Goal: Task Accomplishment & Management: Use online tool/utility

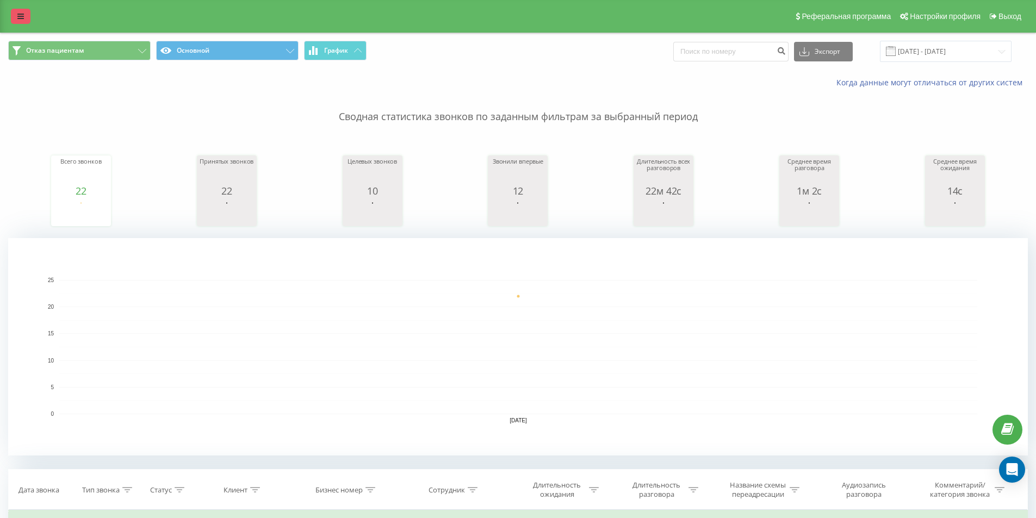
click at [18, 20] on icon at bounding box center [20, 17] width 7 height 8
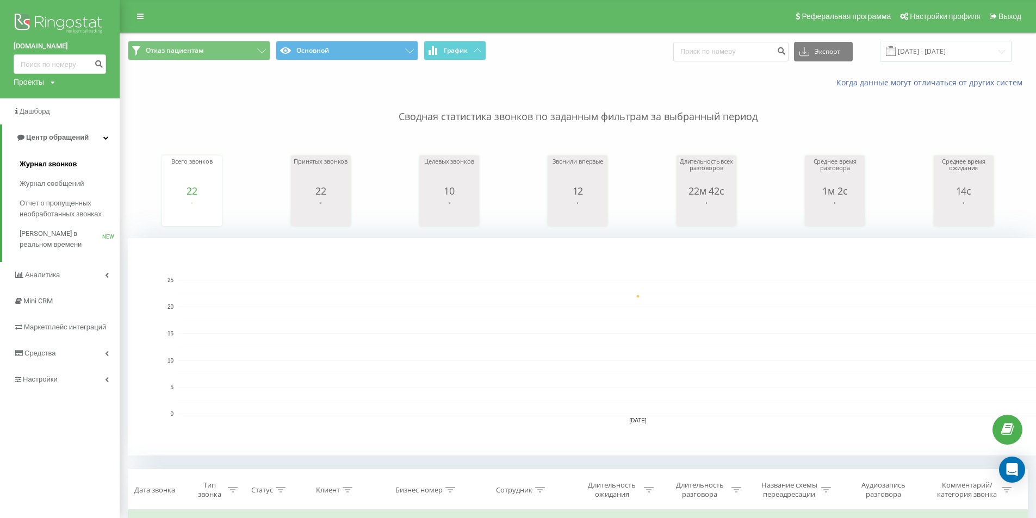
click at [41, 165] on span "Журнал звонков" at bounding box center [48, 164] width 57 height 11
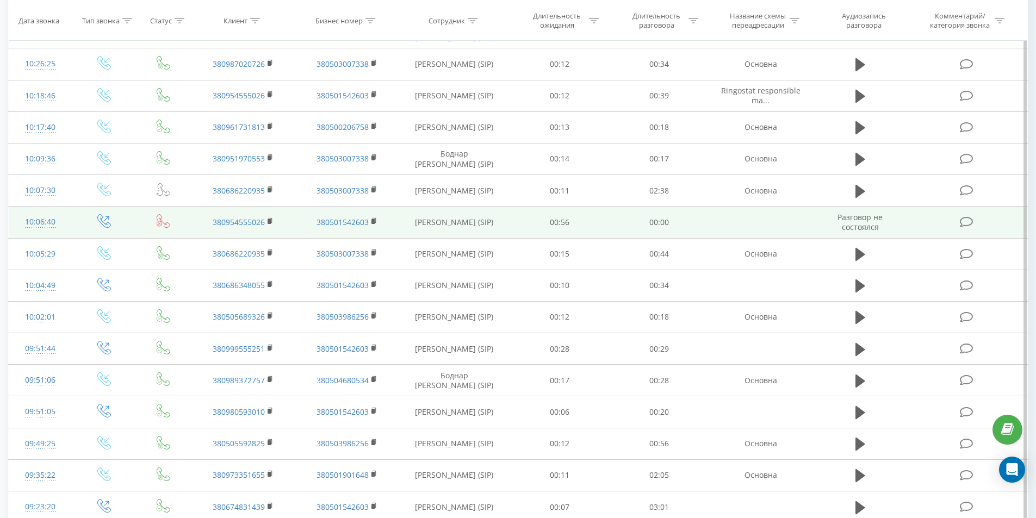
scroll to position [847, 0]
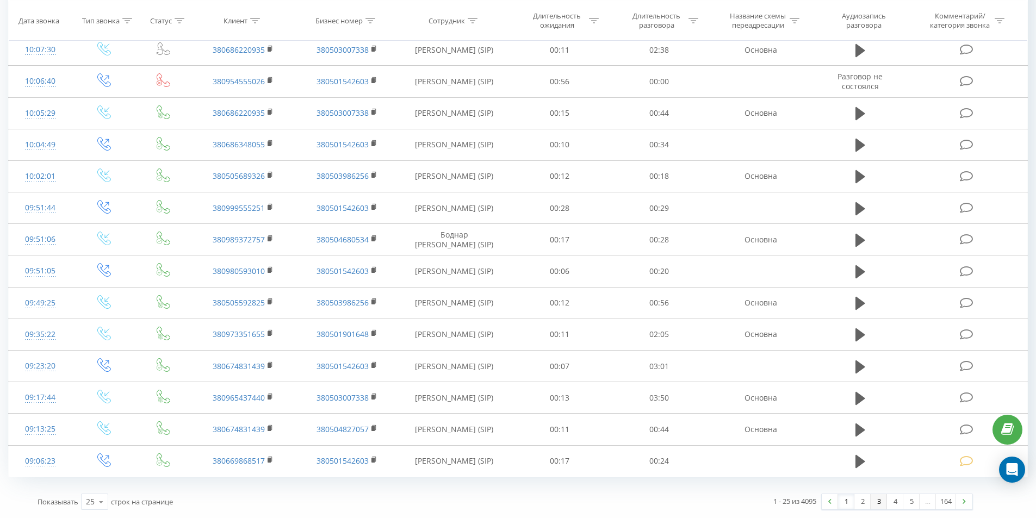
click at [876, 507] on link "3" at bounding box center [878, 501] width 16 height 15
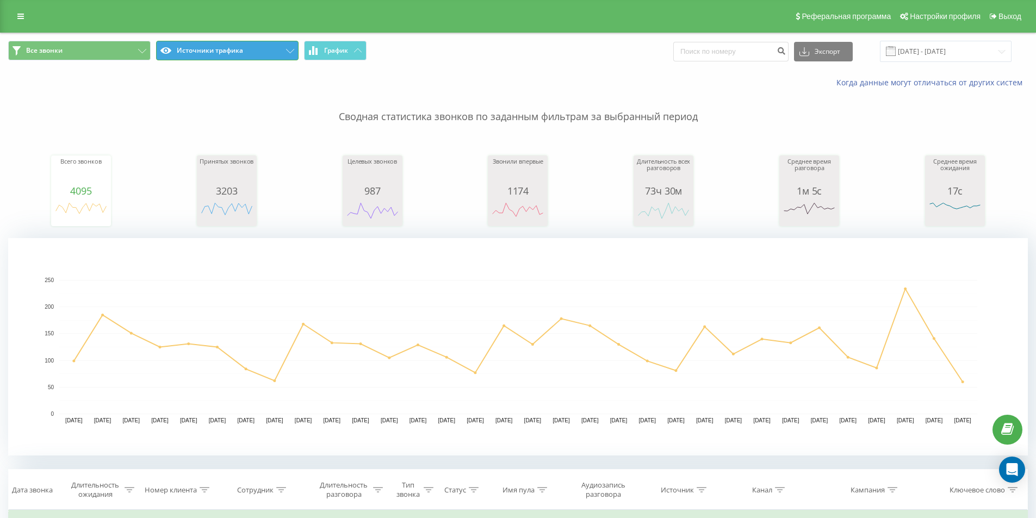
click at [214, 42] on button "Источники трафика" at bounding box center [227, 51] width 142 height 20
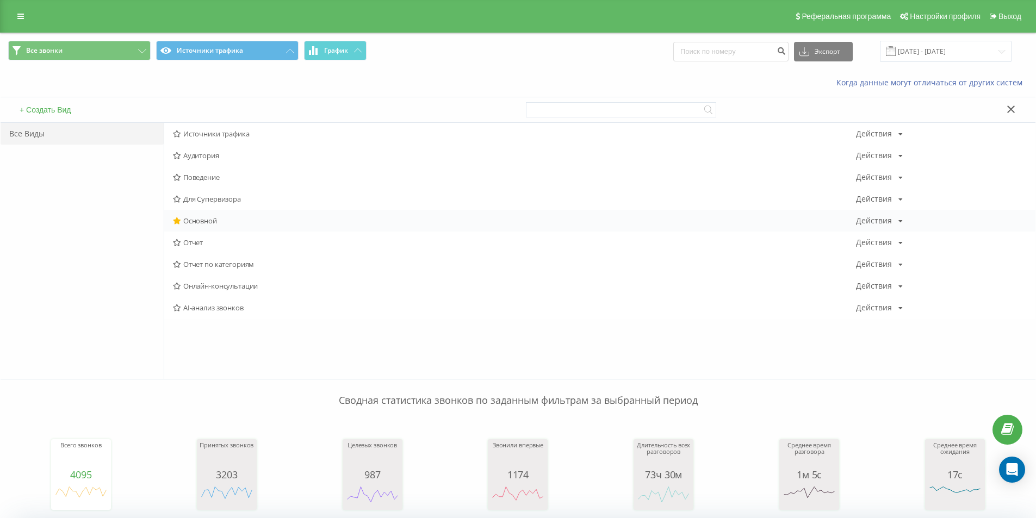
click at [196, 216] on div "Основной Действия Редактировать Копировать Удалить По умолчанию Поделиться" at bounding box center [599, 221] width 871 height 22
click at [209, 220] on span "Основной" at bounding box center [514, 221] width 683 height 8
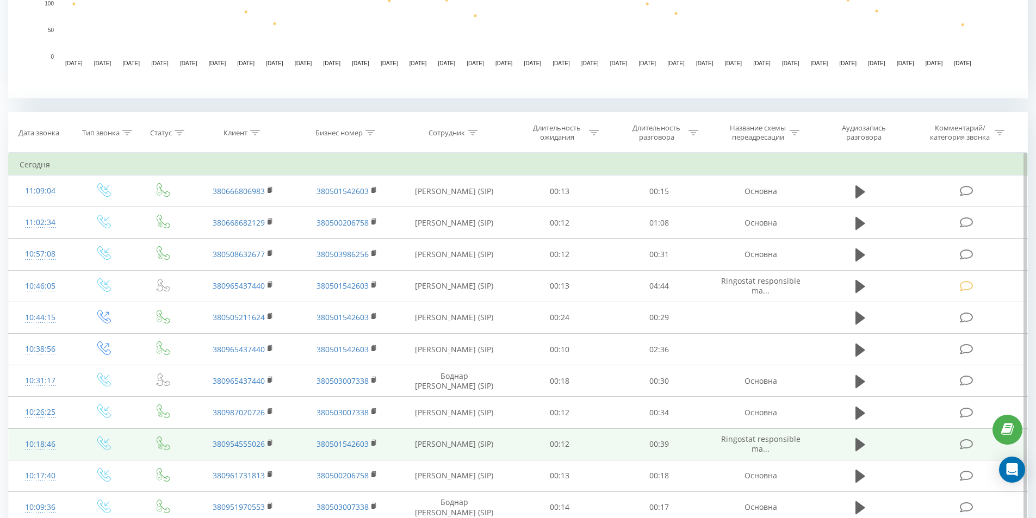
scroll to position [847, 0]
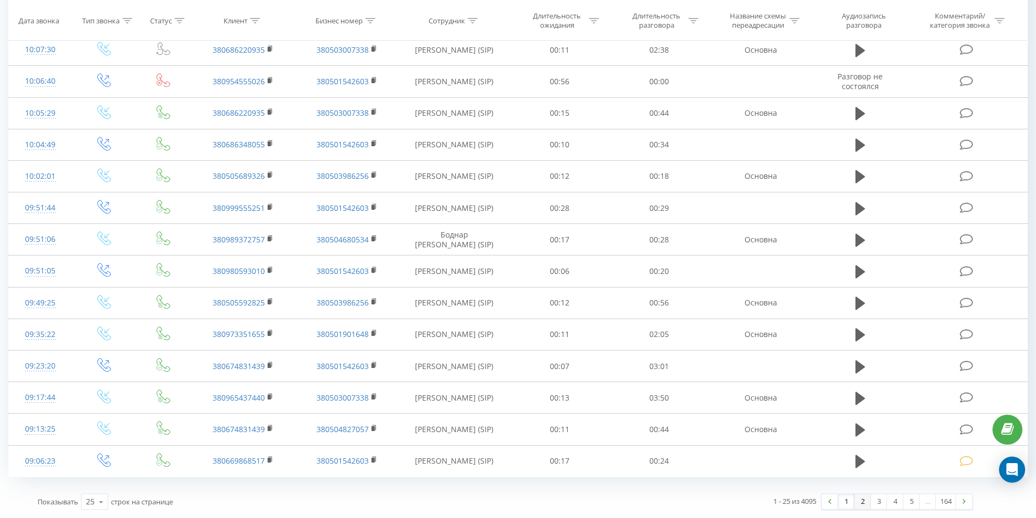
click at [862, 505] on link "2" at bounding box center [862, 501] width 16 height 15
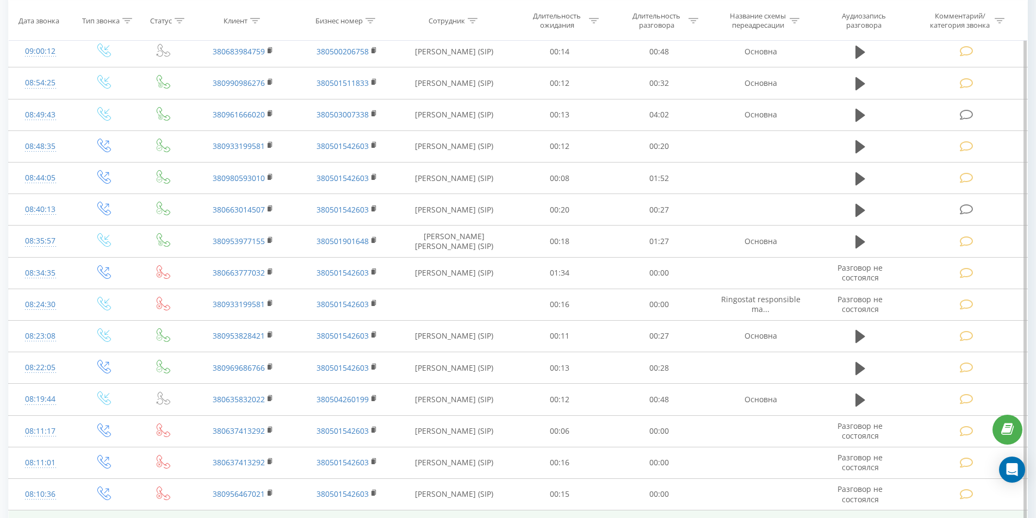
scroll to position [466, 0]
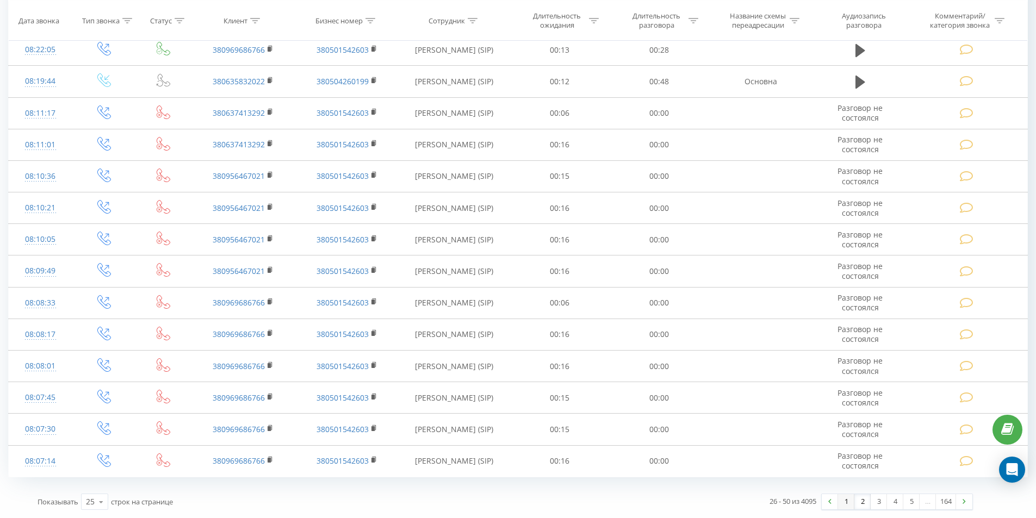
click at [844, 501] on link "1" at bounding box center [846, 501] width 16 height 15
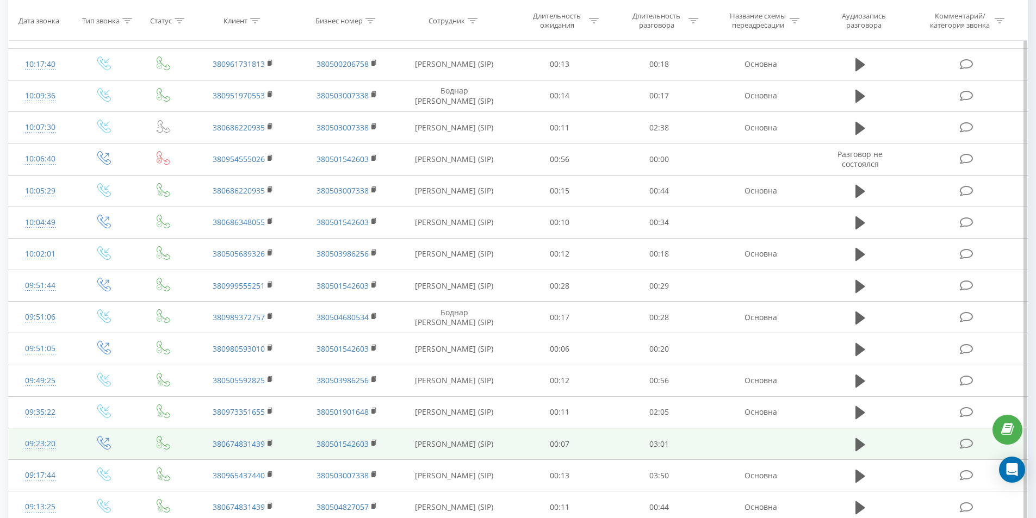
scroll to position [847, 0]
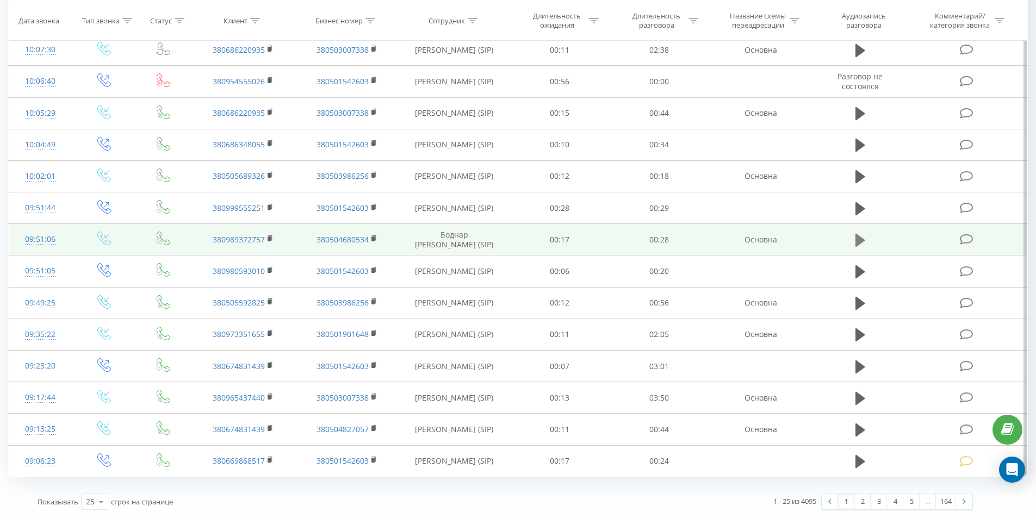
click at [856, 237] on icon at bounding box center [860, 240] width 10 height 15
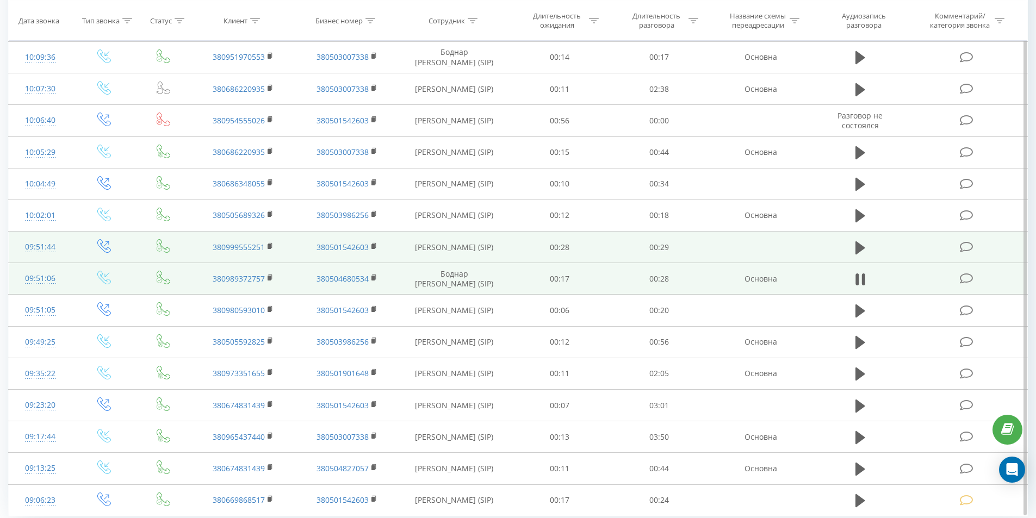
scroll to position [792, 0]
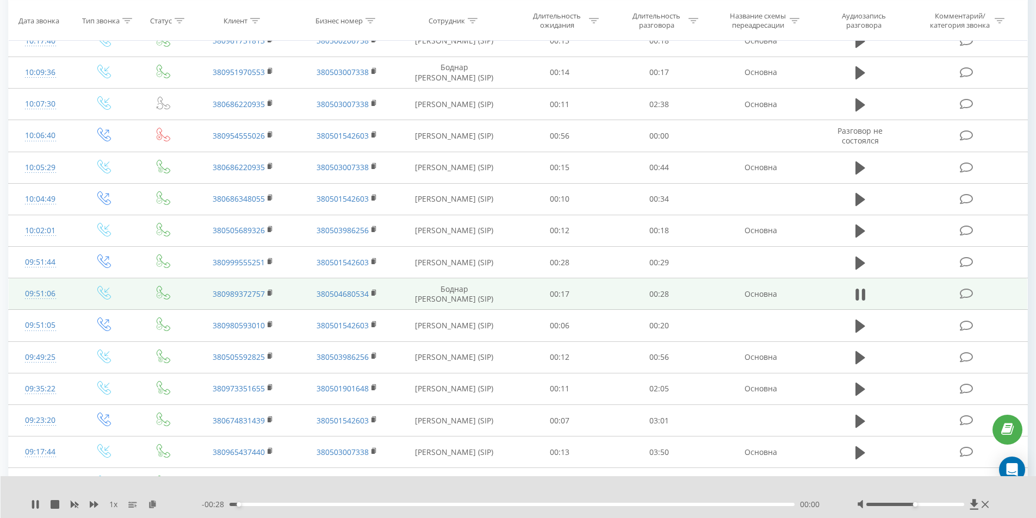
click at [344, 502] on div "- 00:28 00:00 00:00" at bounding box center [516, 504] width 628 height 11
click at [345, 503] on div "00:00" at bounding box center [511, 504] width 565 height 3
click at [862, 297] on icon at bounding box center [862, 295] width 3 height 12
click at [965, 292] on icon at bounding box center [967, 293] width 14 height 11
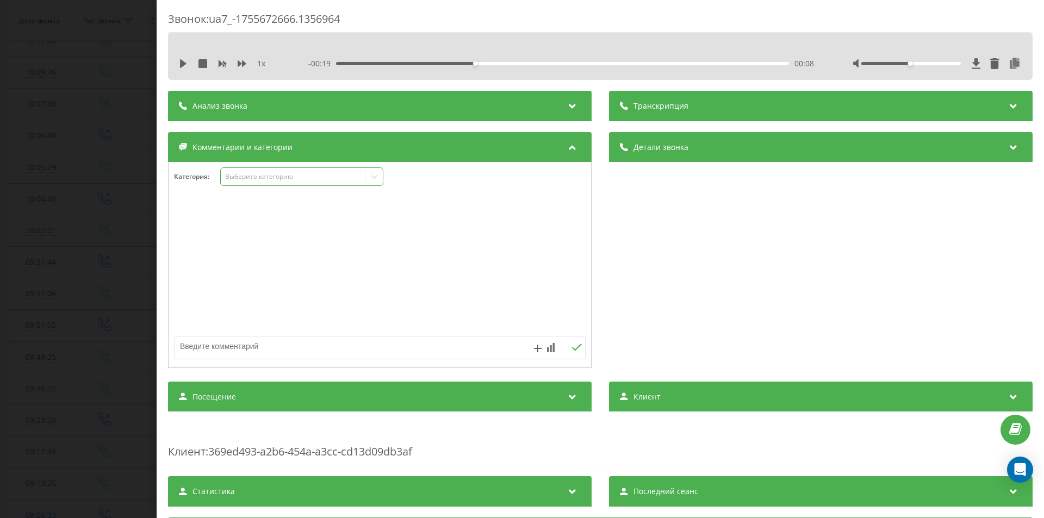
click at [260, 171] on div "Выберите категорию" at bounding box center [301, 176] width 163 height 18
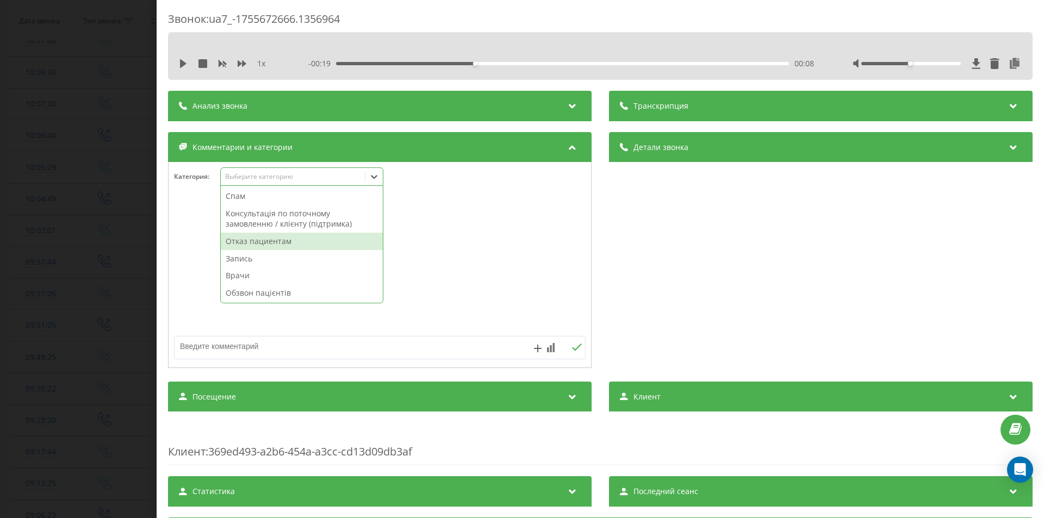
click at [261, 245] on div "Отказ пациентам" at bounding box center [302, 241] width 162 height 17
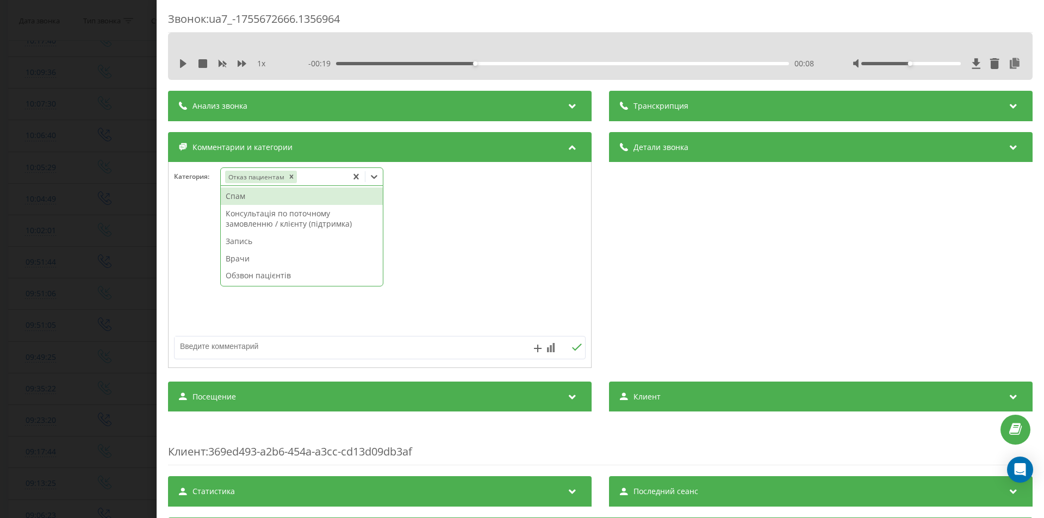
click at [256, 349] on textarea at bounding box center [339, 347] width 328 height 20
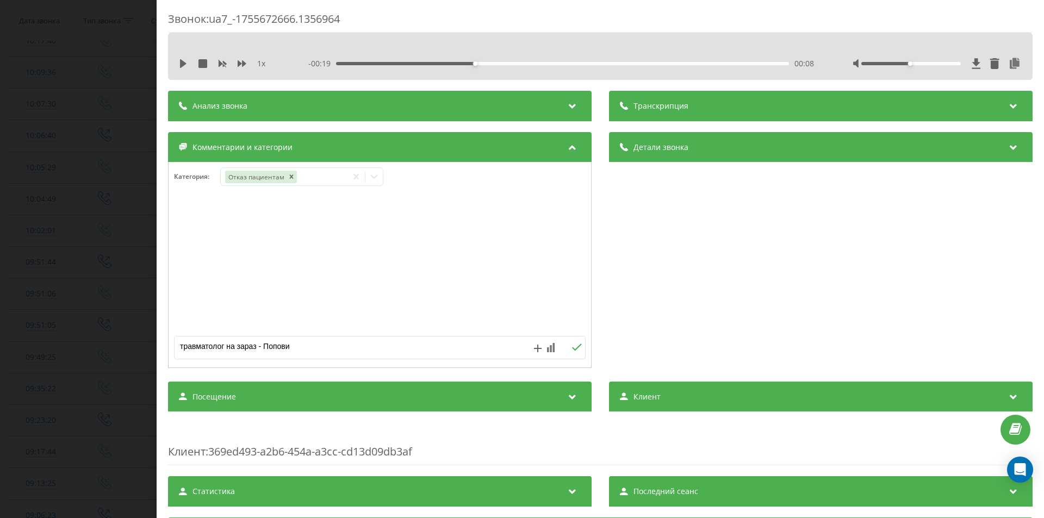
type textarea "травматолог на зараз - Попович"
click at [42, 290] on div "Звонок : ua7_-1755672666.1356964 1 x - 00:19 00:08 00:08 Транскрипция Для анали…" at bounding box center [522, 259] width 1044 height 518
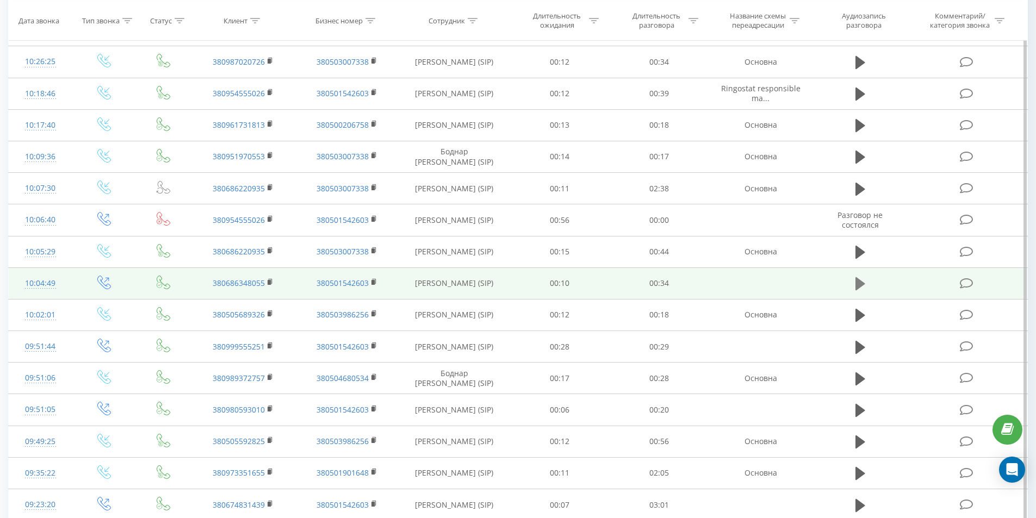
scroll to position [683, 0]
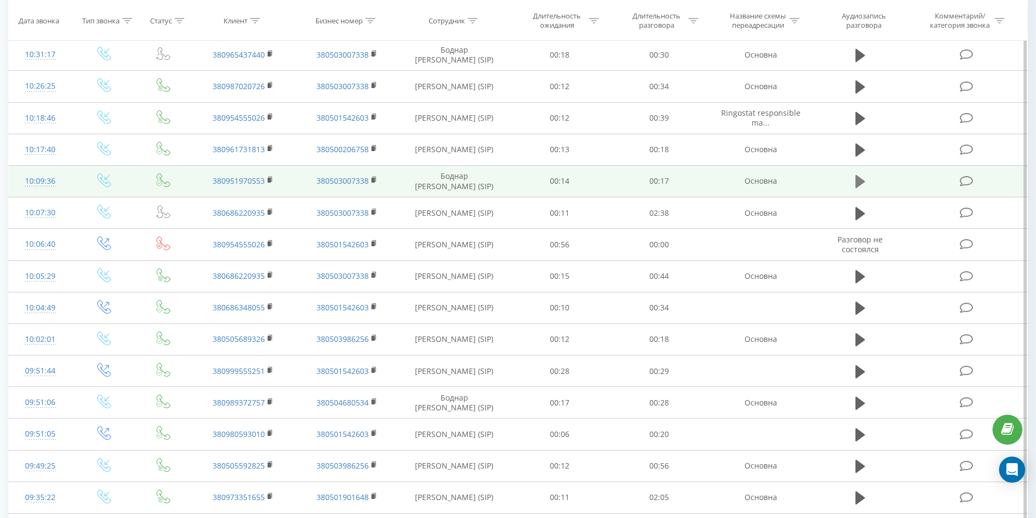
click at [858, 178] on icon at bounding box center [860, 181] width 10 height 13
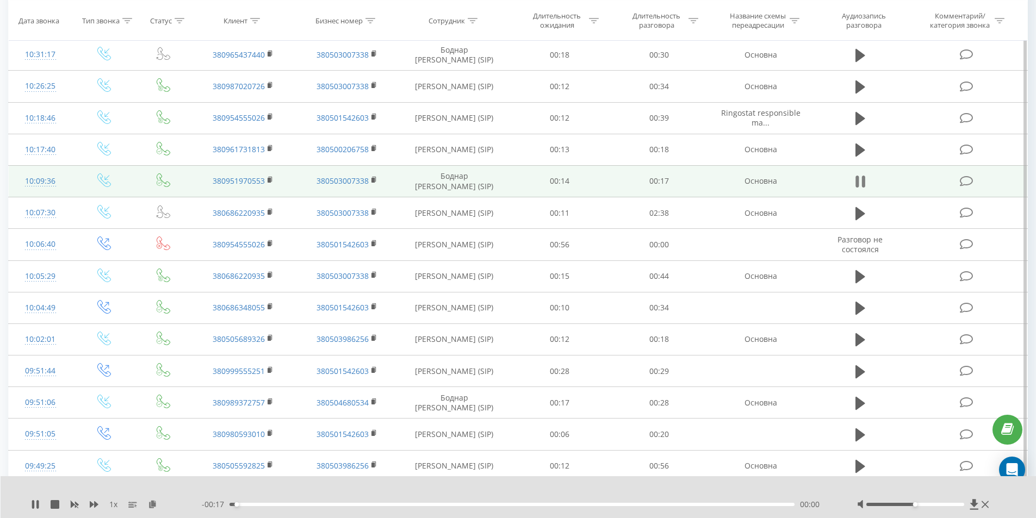
click at [864, 182] on icon at bounding box center [862, 182] width 3 height 12
click at [861, 178] on icon at bounding box center [860, 181] width 10 height 15
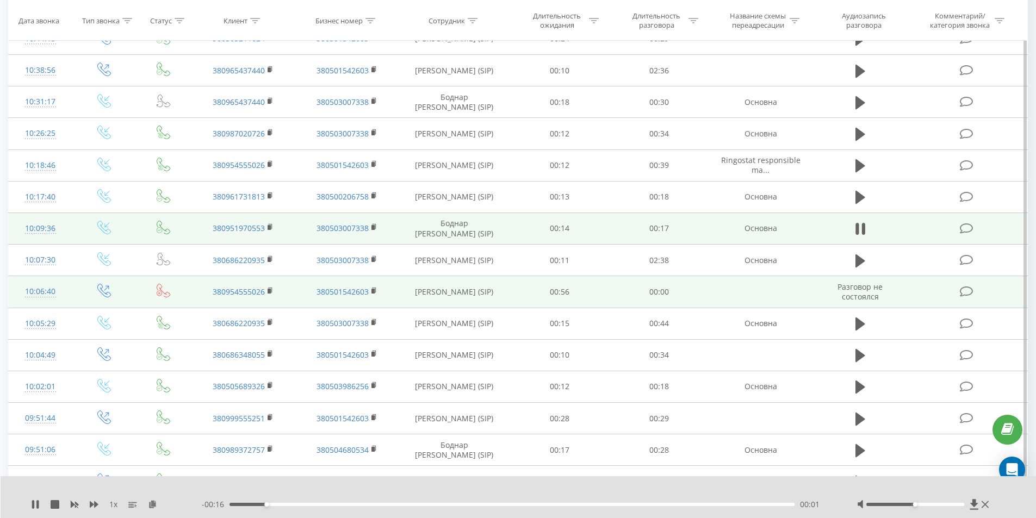
scroll to position [575, 0]
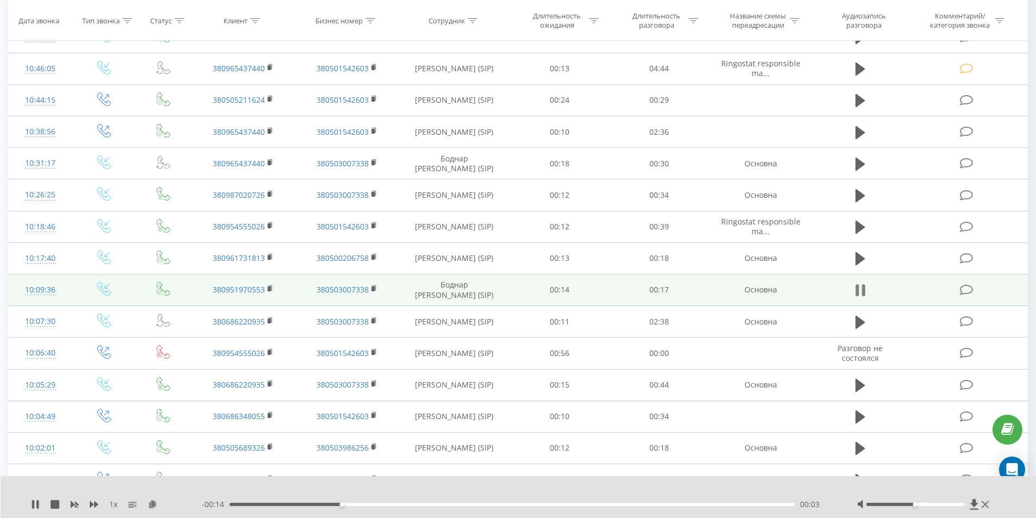
click at [864, 288] on icon at bounding box center [862, 291] width 3 height 12
click at [864, 288] on icon at bounding box center [860, 290] width 10 height 15
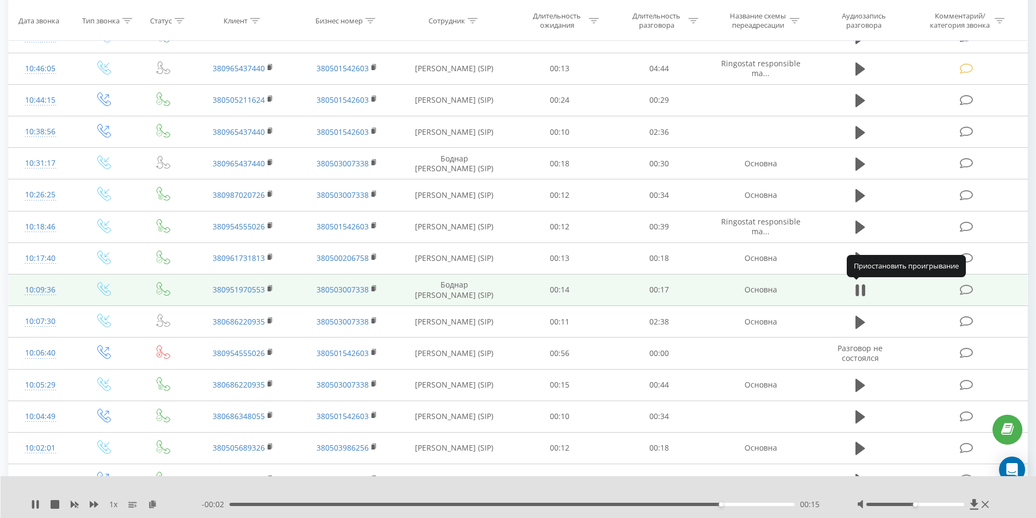
click at [859, 288] on icon at bounding box center [860, 290] width 10 height 15
click at [967, 288] on icon at bounding box center [967, 289] width 14 height 11
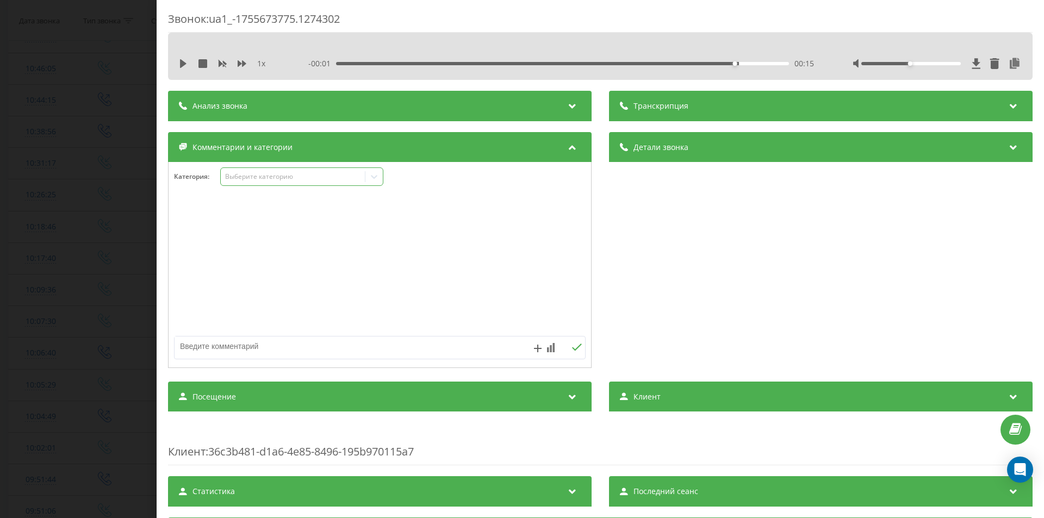
click at [259, 170] on div "Выберите категорию" at bounding box center [301, 176] width 163 height 18
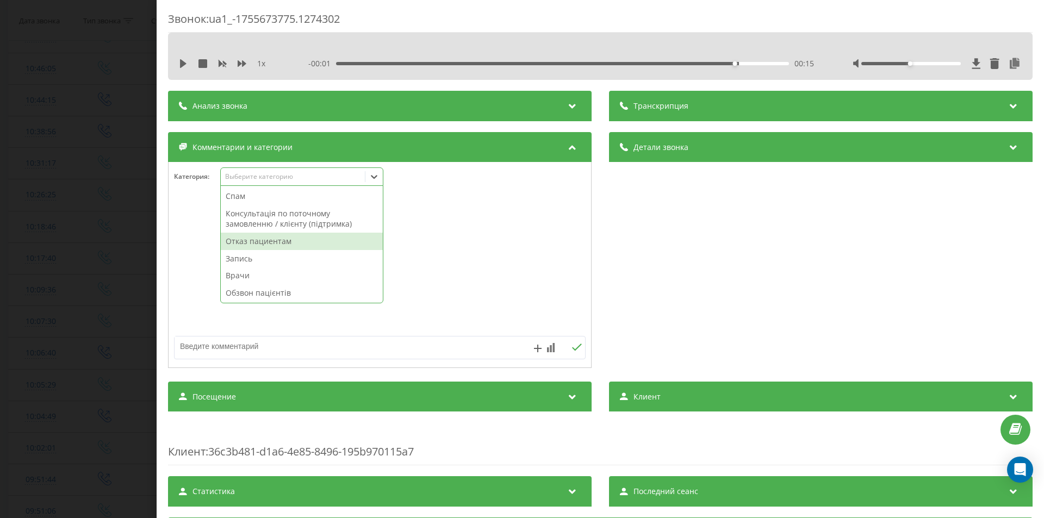
click at [261, 242] on div "Отказ пациентам" at bounding box center [302, 241] width 162 height 17
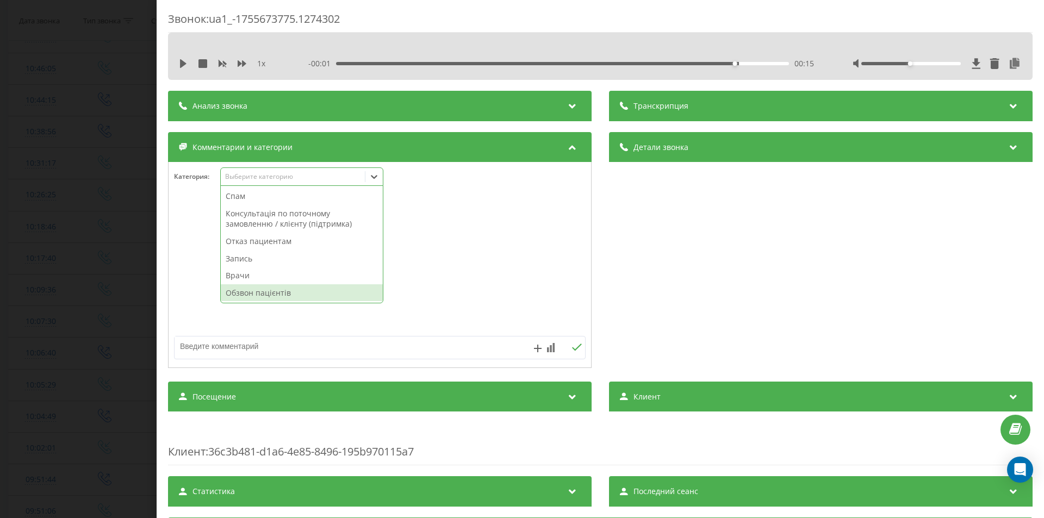
click at [272, 345] on textarea at bounding box center [339, 347] width 328 height 20
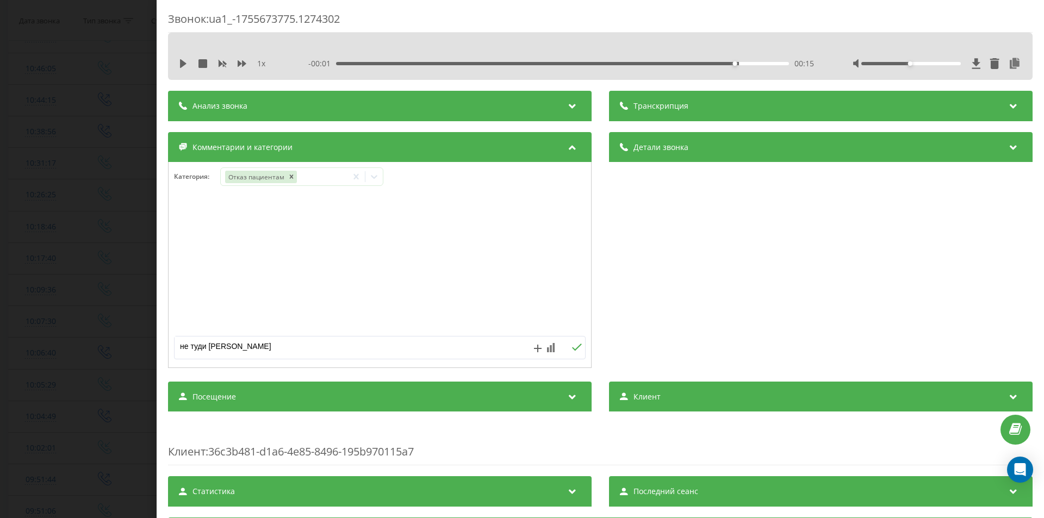
type textarea "не туди [PERSON_NAME]"
click at [60, 325] on div "Звонок : ua1_-1755673775.1274302 1 x - 00:01 00:15 00:15 Транскрипция Для анали…" at bounding box center [522, 259] width 1044 height 518
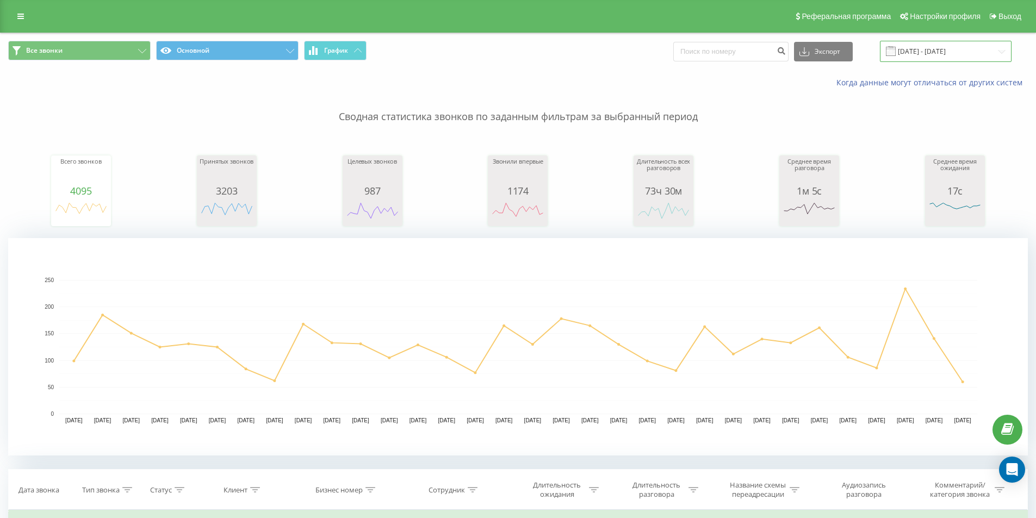
click at [931, 54] on input "[DATE] - [DATE]" at bounding box center [946, 51] width 132 height 21
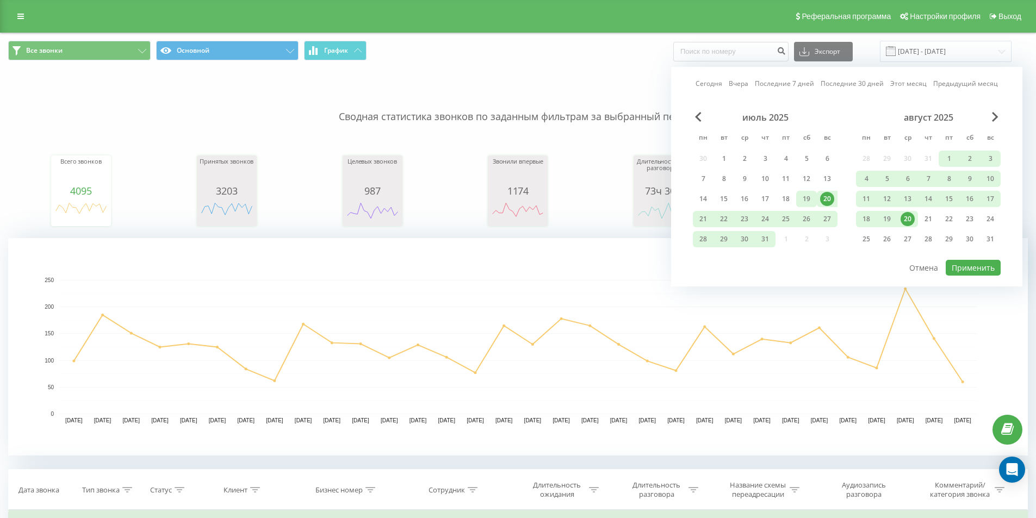
click at [810, 198] on div "19" at bounding box center [806, 199] width 14 height 14
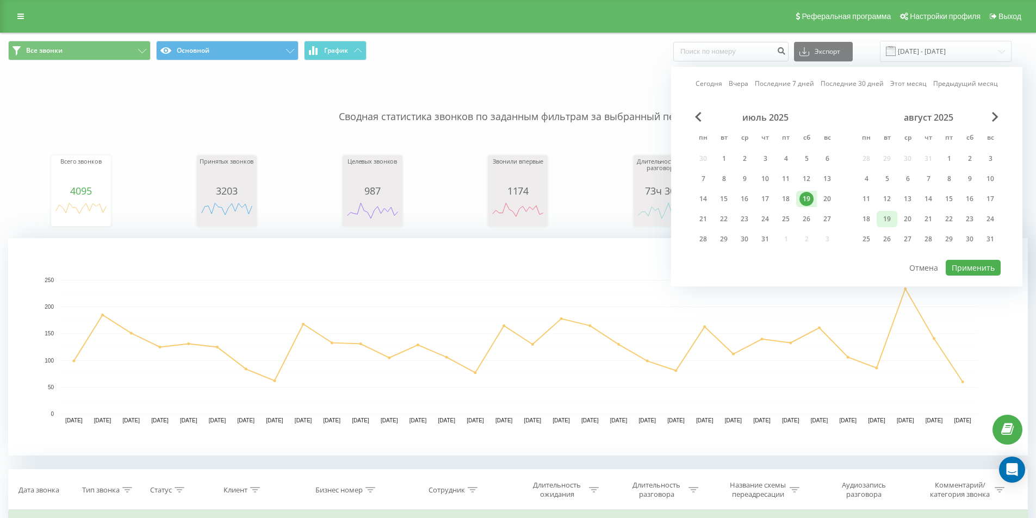
click at [888, 218] on div "19" at bounding box center [887, 219] width 14 height 14
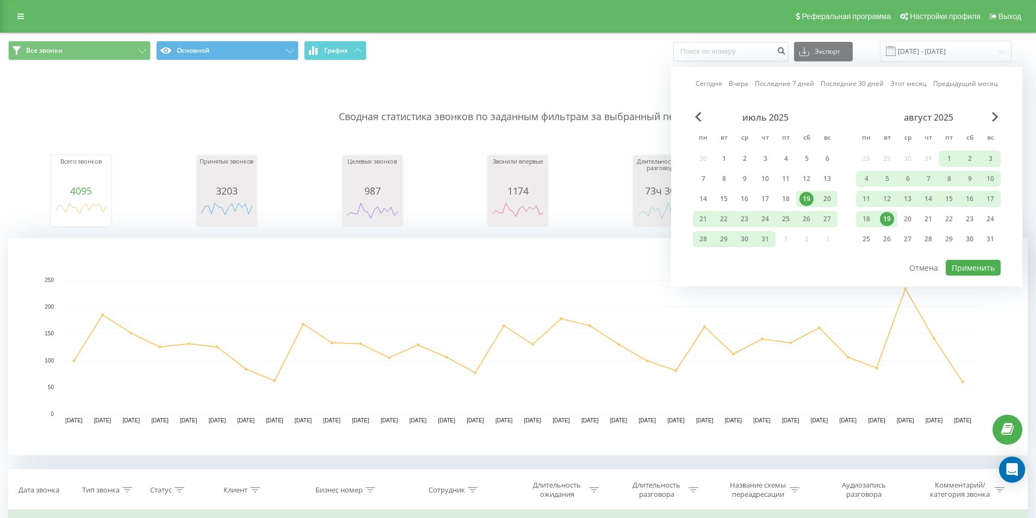
click at [888, 218] on div "19" at bounding box center [887, 219] width 14 height 14
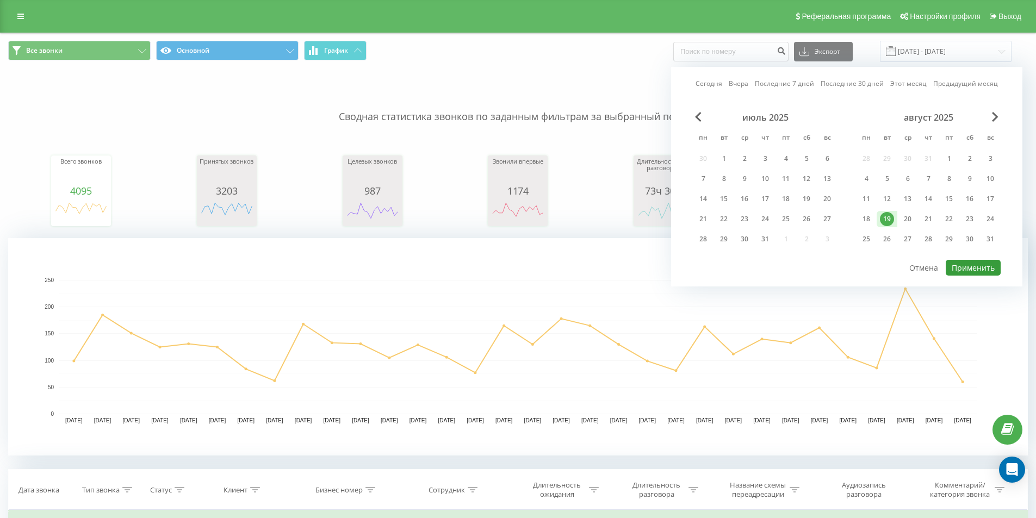
click at [979, 268] on button "Применить" at bounding box center [972, 268] width 55 height 16
type input "[DATE] - [DATE]"
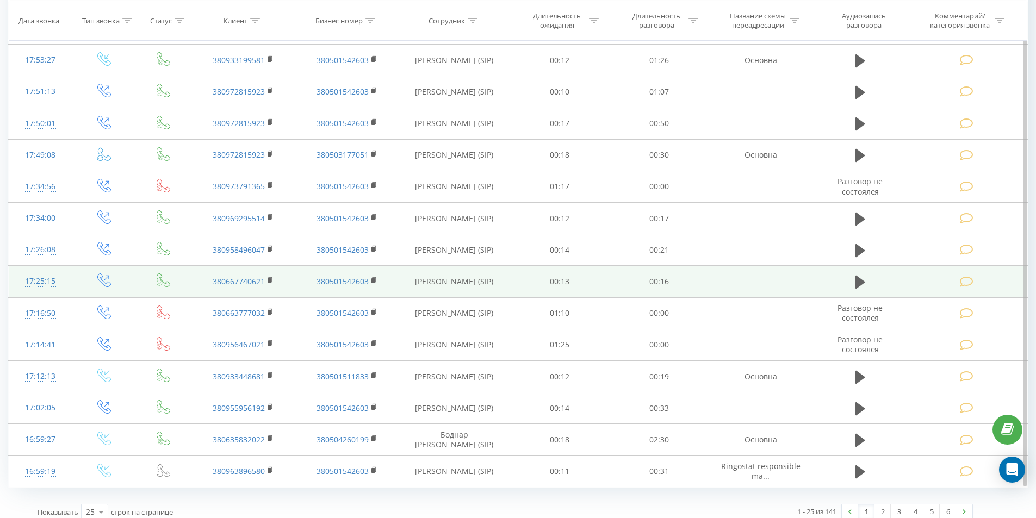
scroll to position [847, 0]
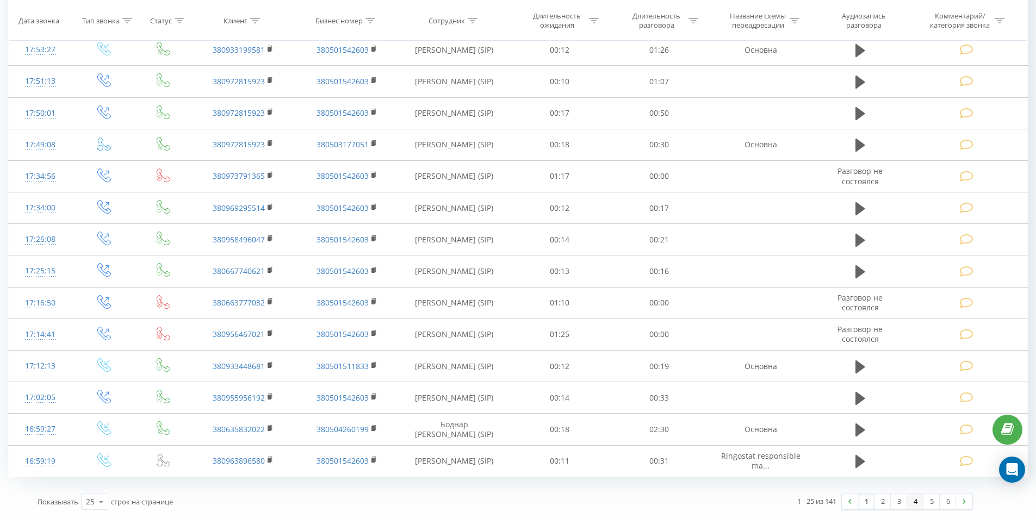
click at [914, 502] on link "4" at bounding box center [915, 501] width 16 height 15
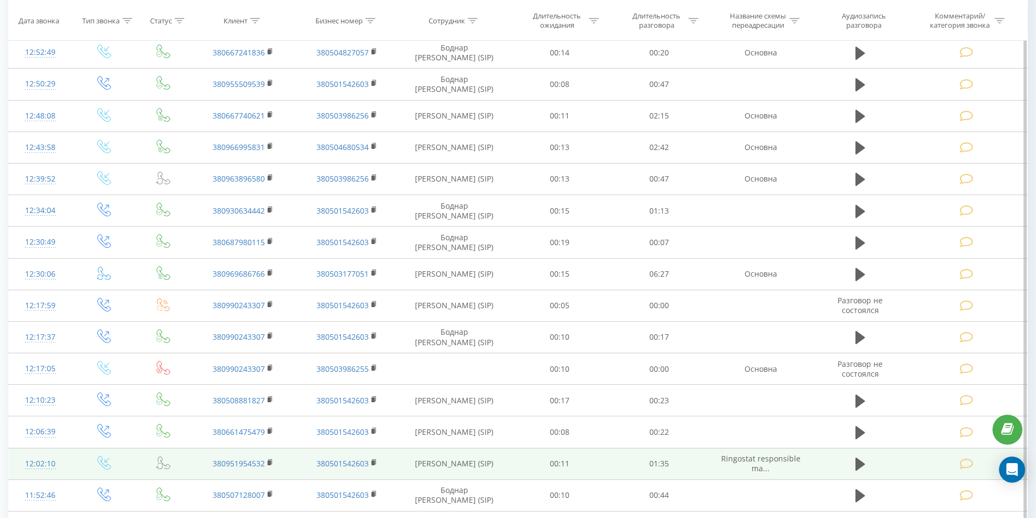
scroll to position [847, 0]
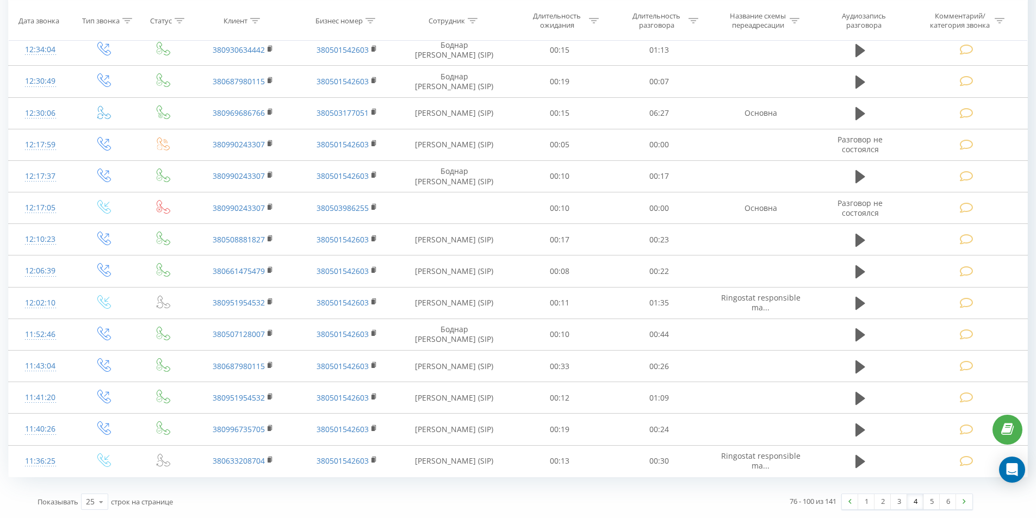
click at [899, 498] on link "3" at bounding box center [899, 501] width 16 height 15
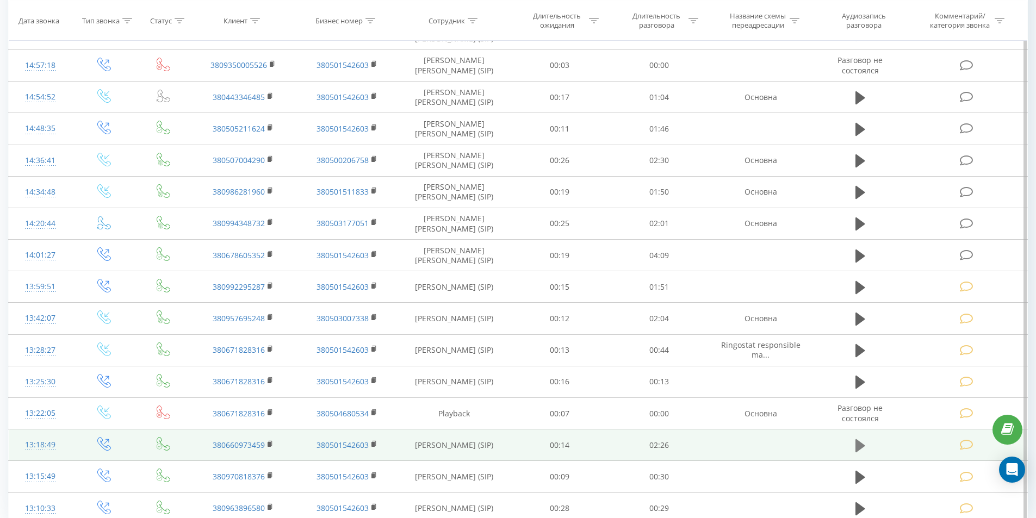
scroll to position [738, 0]
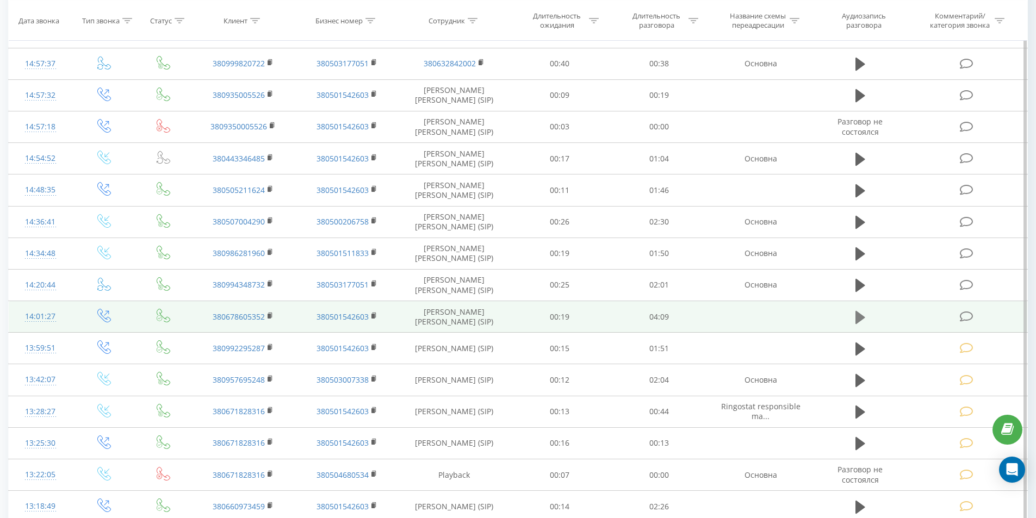
click at [864, 318] on icon at bounding box center [860, 316] width 10 height 13
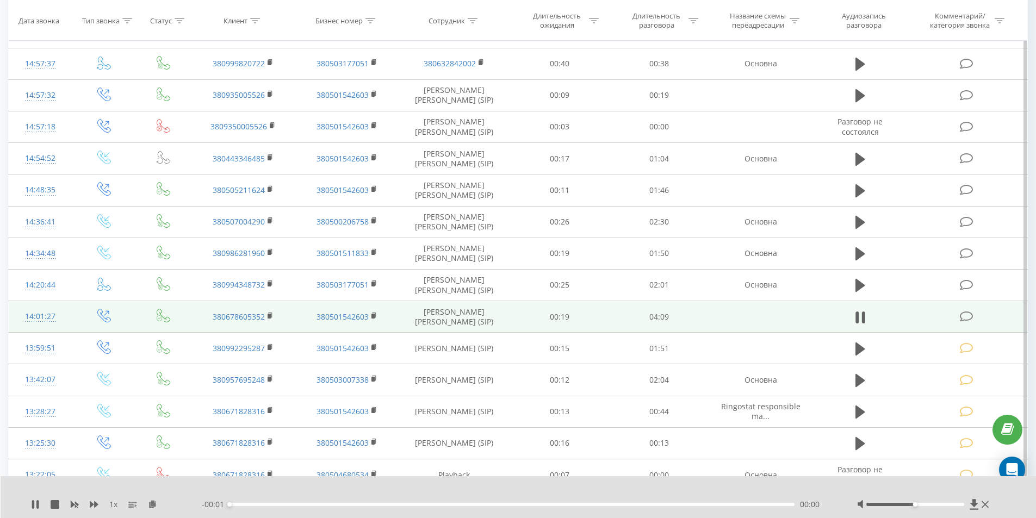
click at [427, 502] on div "- 00:01 00:00 00:00" at bounding box center [516, 504] width 628 height 11
click at [427, 504] on div "00:00" at bounding box center [511, 504] width 565 height 3
click at [289, 504] on div "00:00" at bounding box center [511, 504] width 565 height 3
click at [858, 318] on icon at bounding box center [856, 318] width 3 height 12
click at [973, 318] on icon at bounding box center [967, 316] width 14 height 11
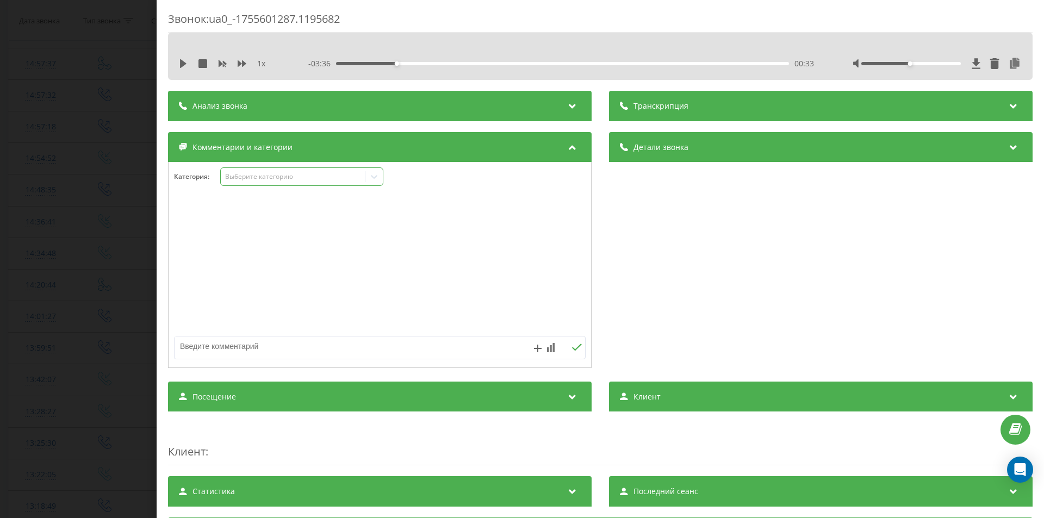
click at [272, 175] on div "Выберите категорию" at bounding box center [293, 176] width 136 height 9
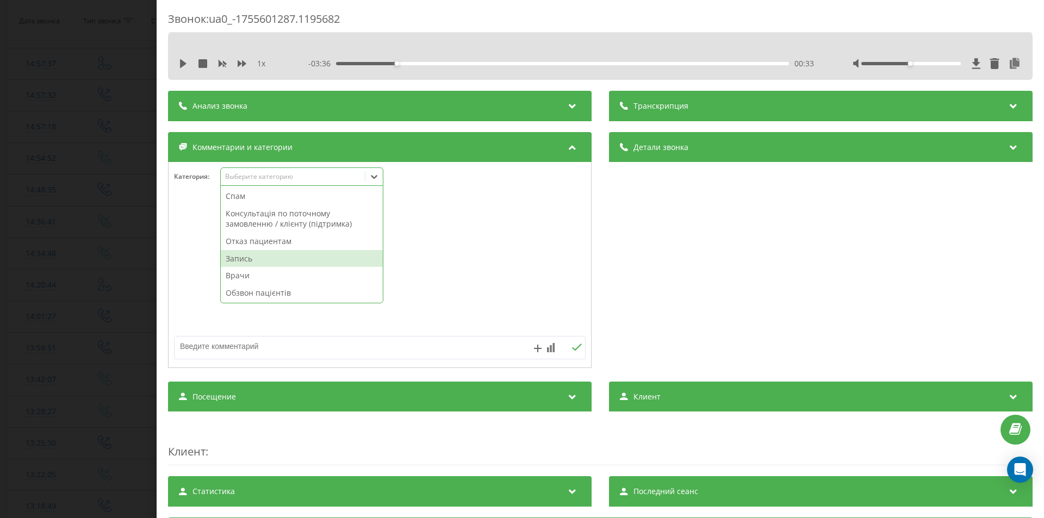
click at [258, 256] on div "Запись" at bounding box center [302, 258] width 162 height 17
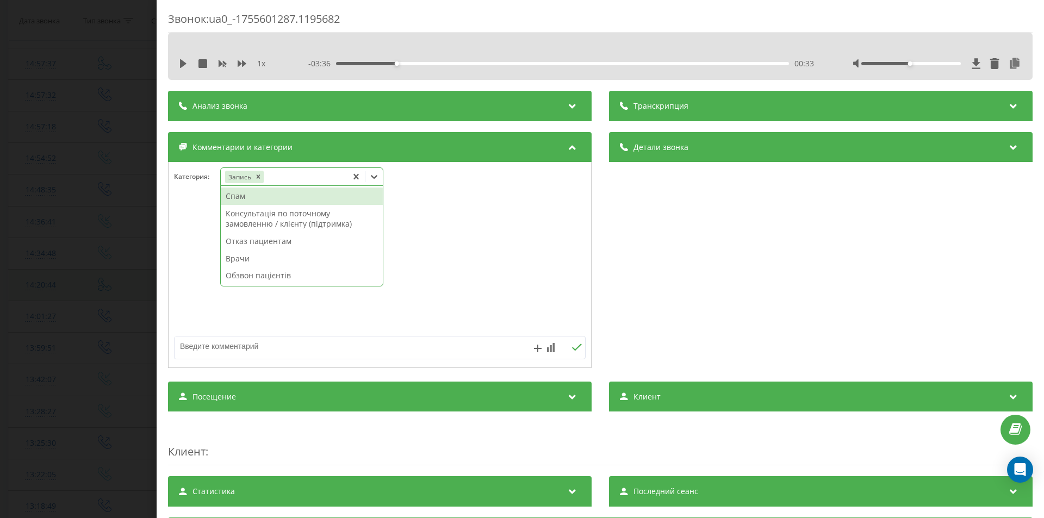
click at [0, 295] on div "Звонок : ua0_-1755601287.1195682 1 x - 03:36 00:33 00:33 Транскрипция Для анали…" at bounding box center [522, 259] width 1044 height 518
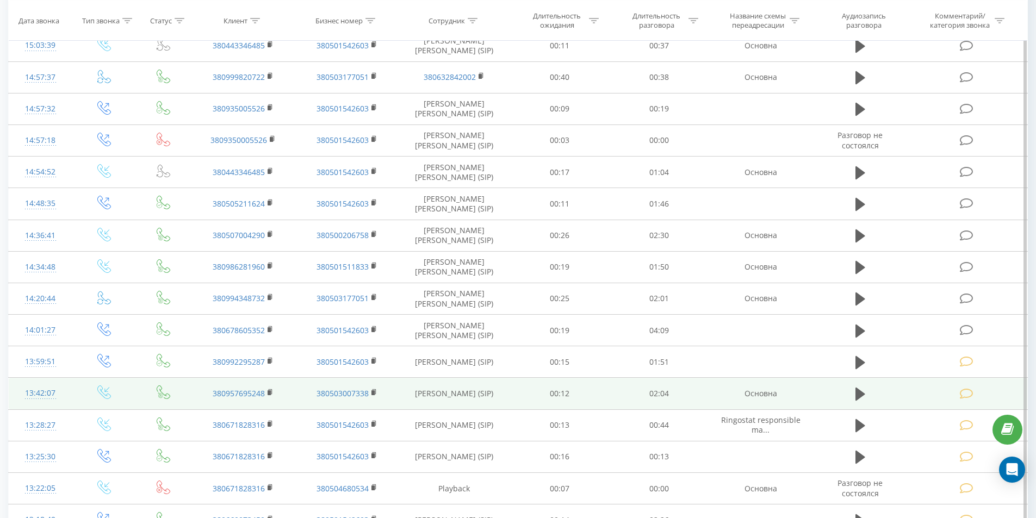
scroll to position [683, 0]
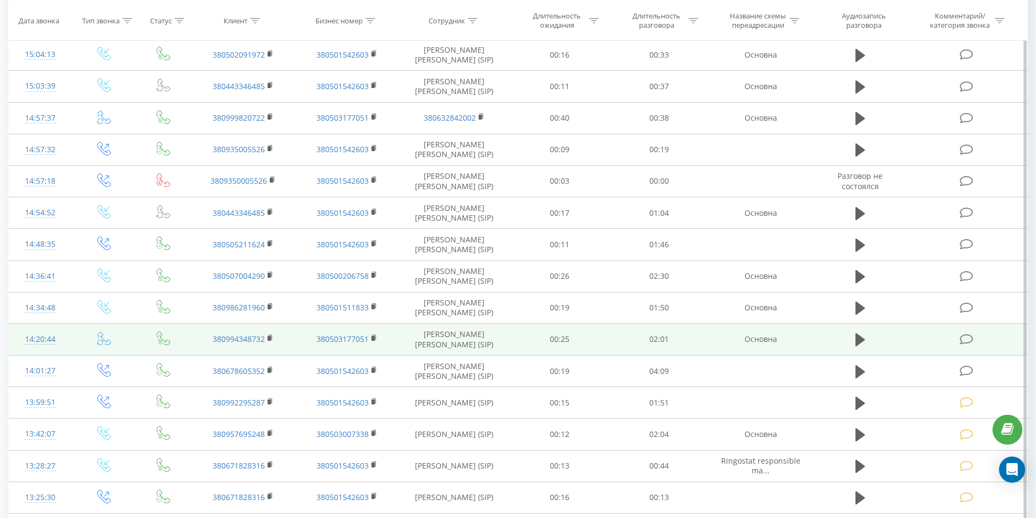
click at [850, 341] on td at bounding box center [860, 339] width 96 height 32
click at [863, 338] on icon at bounding box center [860, 339] width 10 height 15
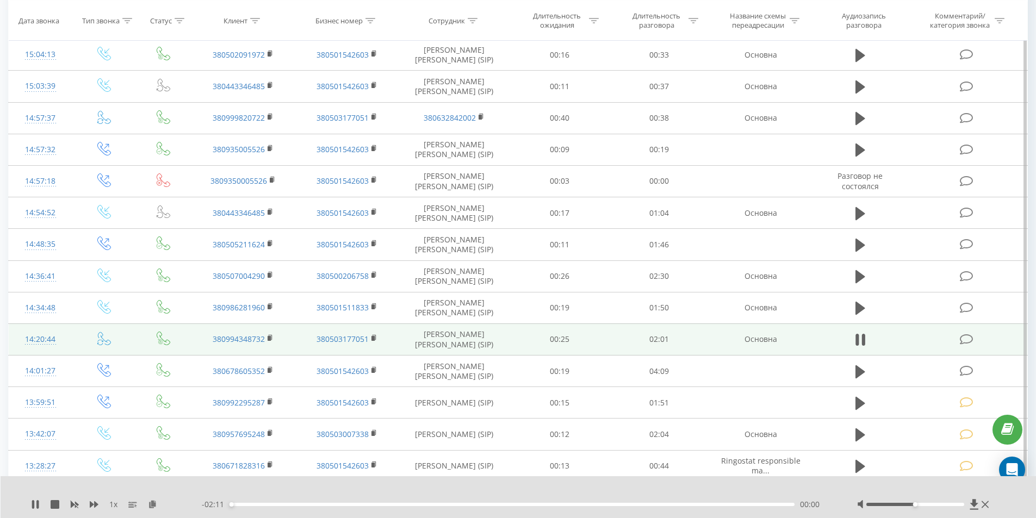
click at [379, 505] on div "00:00" at bounding box center [511, 504] width 565 height 3
click at [269, 504] on div "00:36" at bounding box center [511, 504] width 565 height 3
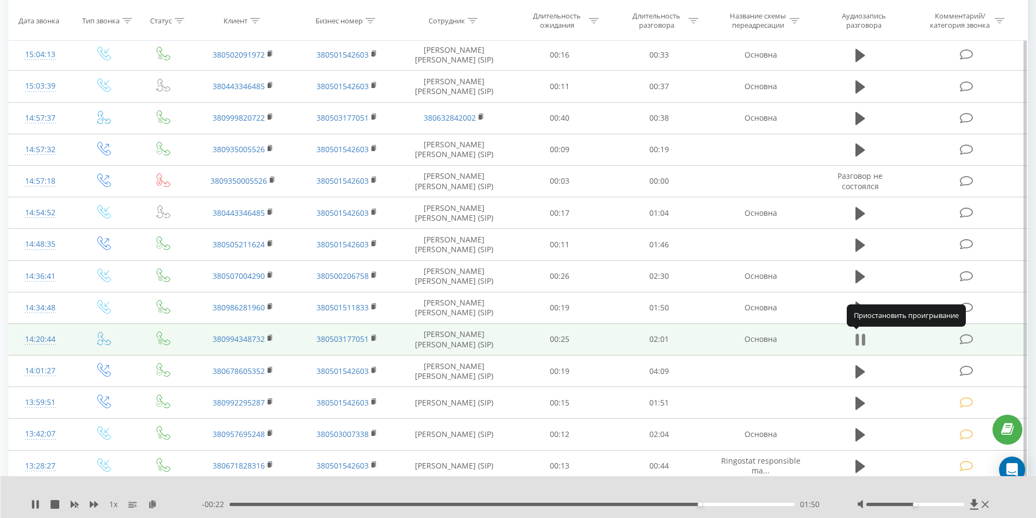
click at [861, 337] on icon at bounding box center [860, 339] width 10 height 15
